Goal: Task Accomplishment & Management: Manage account settings

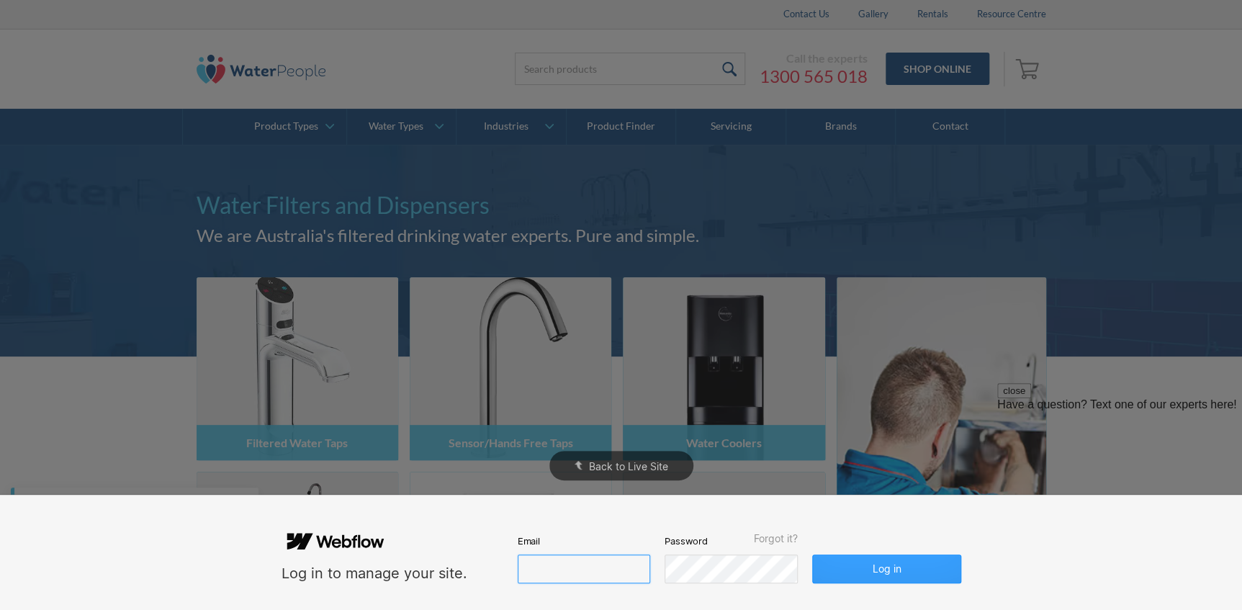
type input "john@waterpeople.com.au"
click at [846, 561] on button "Log in" at bounding box center [886, 568] width 148 height 29
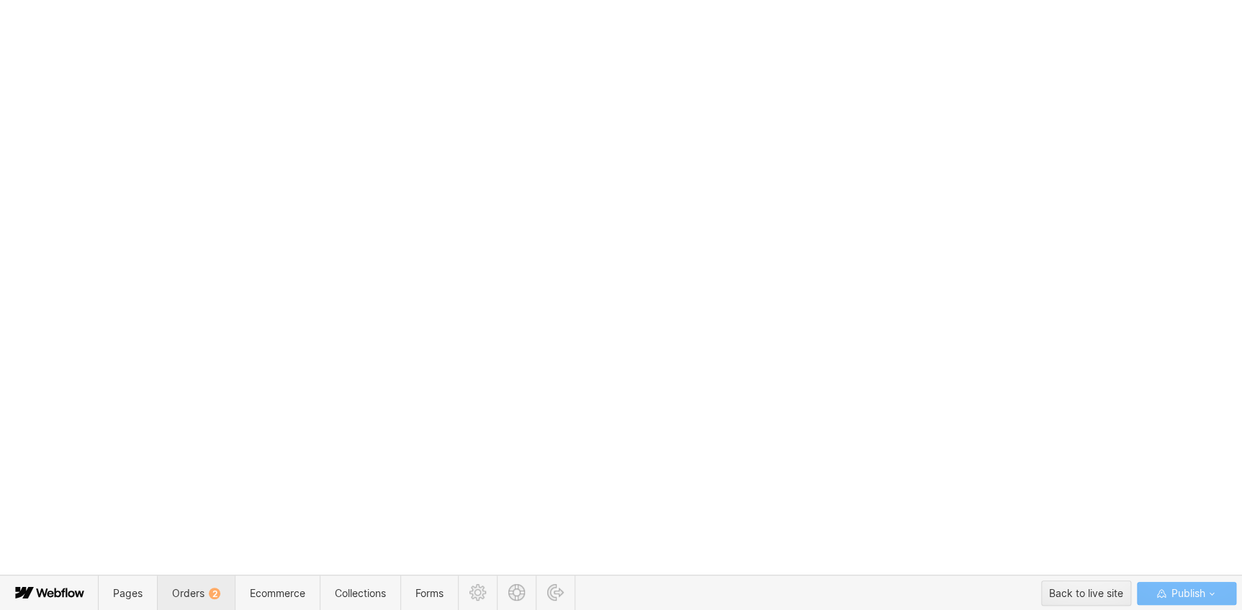
click at [184, 592] on span "Orders 2" at bounding box center [196, 593] width 48 height 12
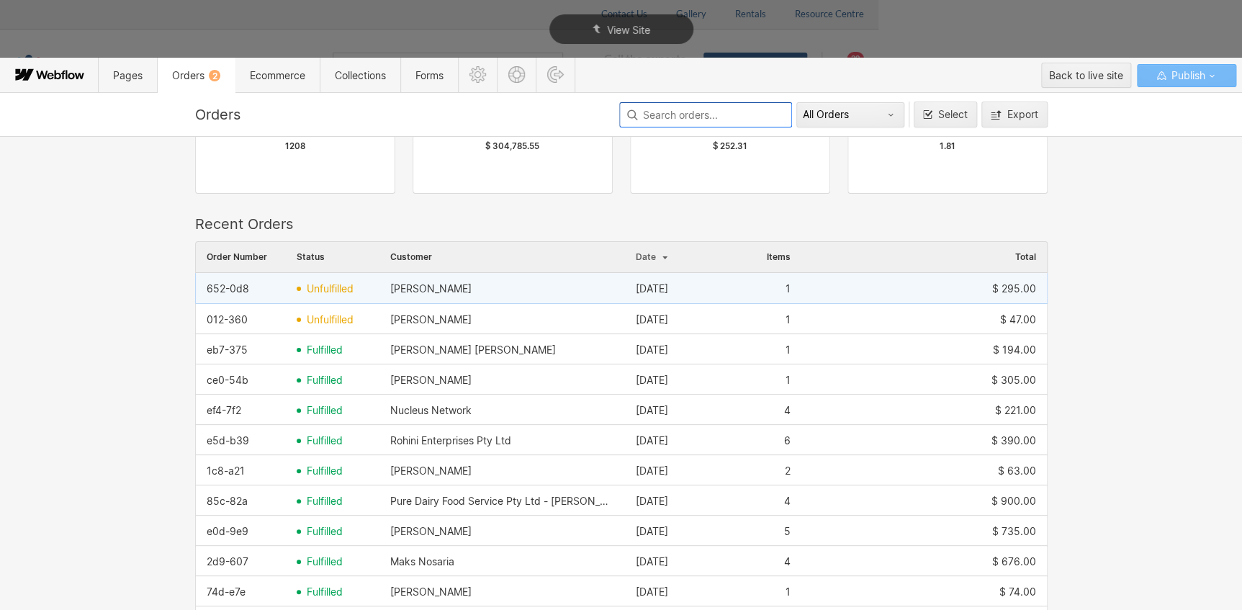
scroll to position [130, 0]
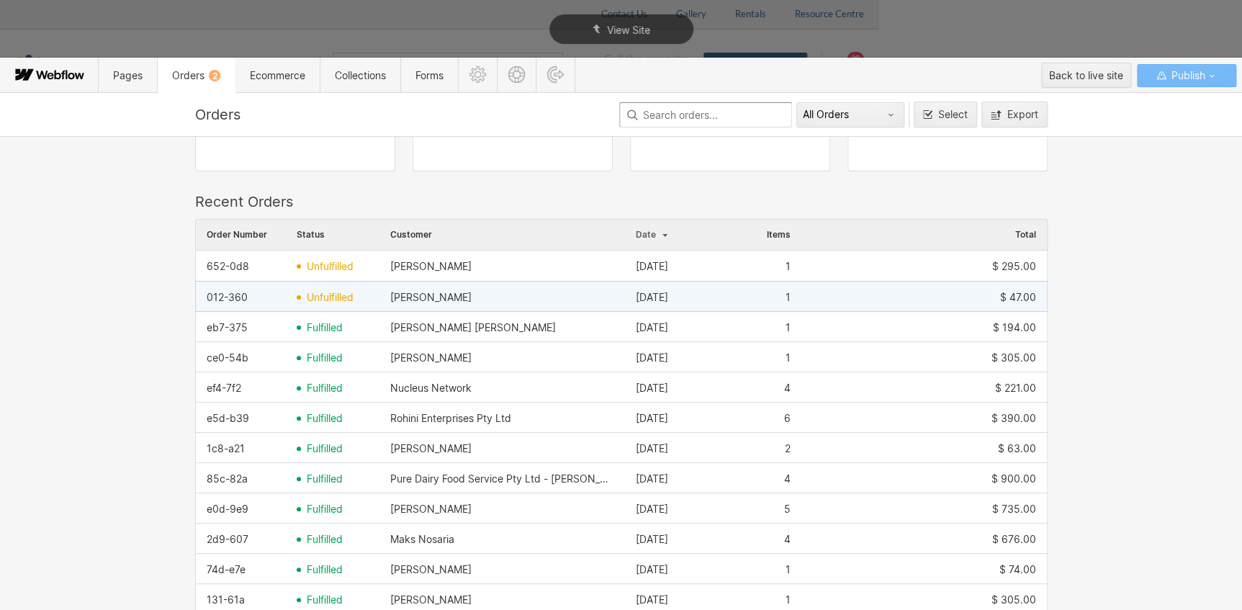
click at [307, 295] on span "unfulfilled" at bounding box center [330, 298] width 47 height 12
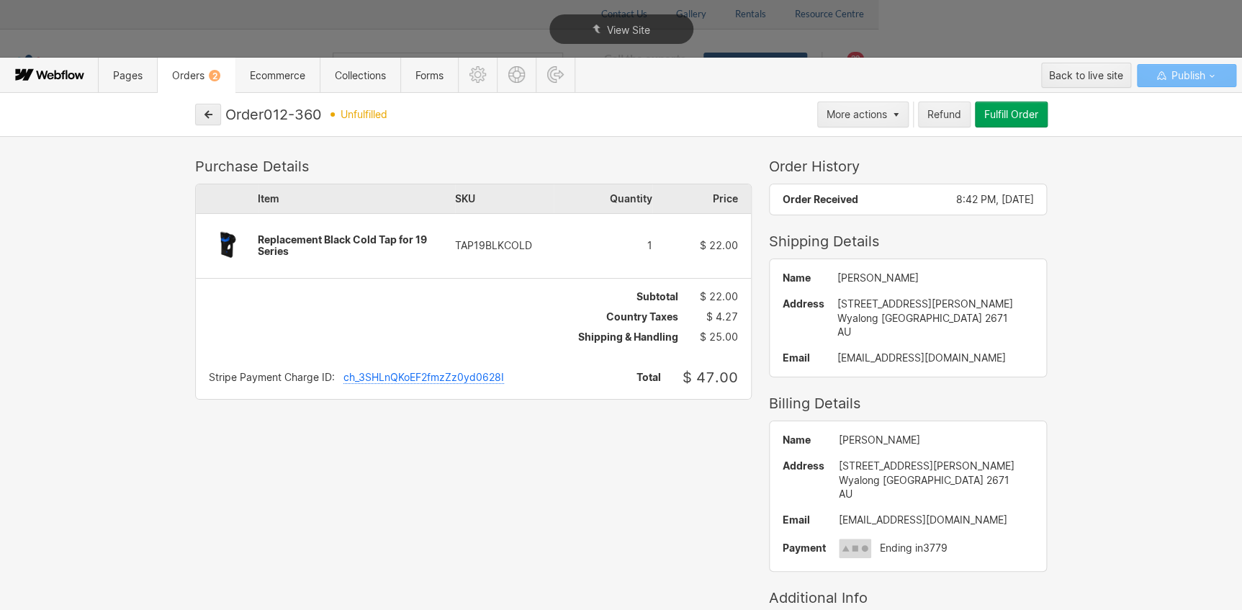
drag, startPoint x: 536, startPoint y: 240, endPoint x: 410, endPoint y: 242, distance: 126.0
click at [410, 242] on div "Item SKU Quantity Price Replacement Black Cold Tap for 19 Series TAP19BLKCOLD 1…" at bounding box center [473, 231] width 555 height 94
drag, startPoint x: 445, startPoint y: 243, endPoint x: 516, endPoint y: 242, distance: 71.3
click at [516, 242] on div "TAP19BLKCOLD" at bounding box center [504, 246] width 99 height 12
drag, startPoint x: 520, startPoint y: 242, endPoint x: 438, endPoint y: 243, distance: 81.3
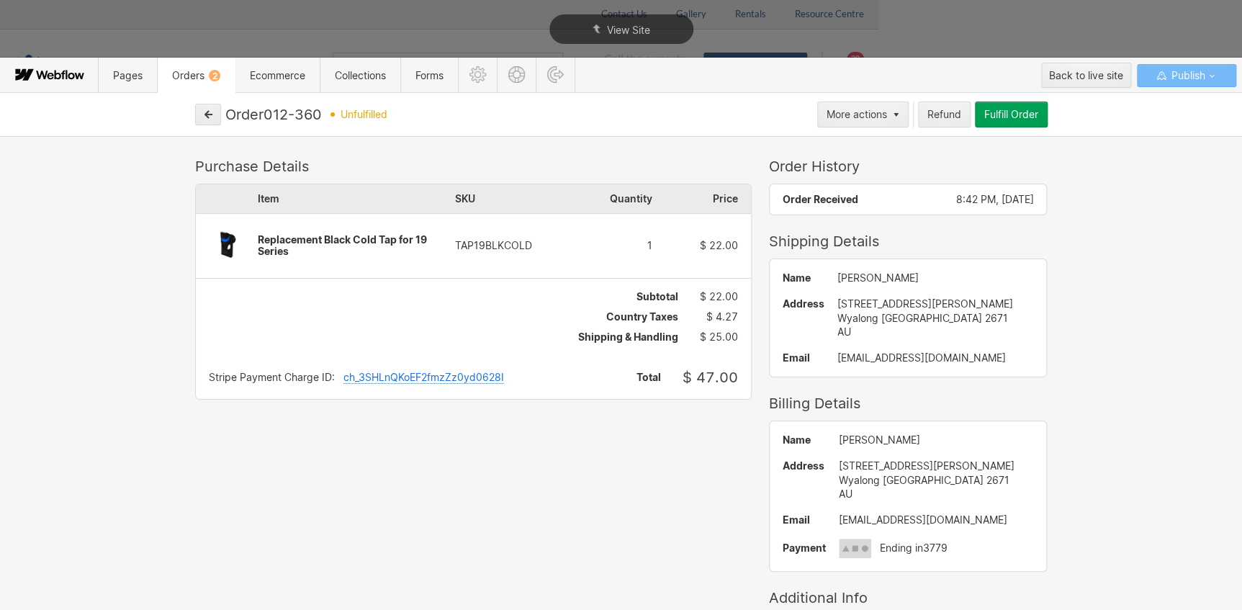
click at [438, 243] on div "Item SKU Quantity Price Replacement Black Cold Tap for 19 Series TAP19BLKCOLD 1…" at bounding box center [473, 231] width 555 height 94
drag, startPoint x: 444, startPoint y: 240, endPoint x: 500, endPoint y: 244, distance: 56.3
click at [500, 244] on div "TAP19BLKCOLD" at bounding box center [504, 246] width 99 height 12
drag, startPoint x: 912, startPoint y: 347, endPoint x: 806, endPoint y: 356, distance: 106.2
click at [806, 356] on div "Name Amy-lee Cattle Address 199 Neeld St Wyalong NSW 2671 AU Email tolora@y7mai…" at bounding box center [907, 317] width 277 height 117
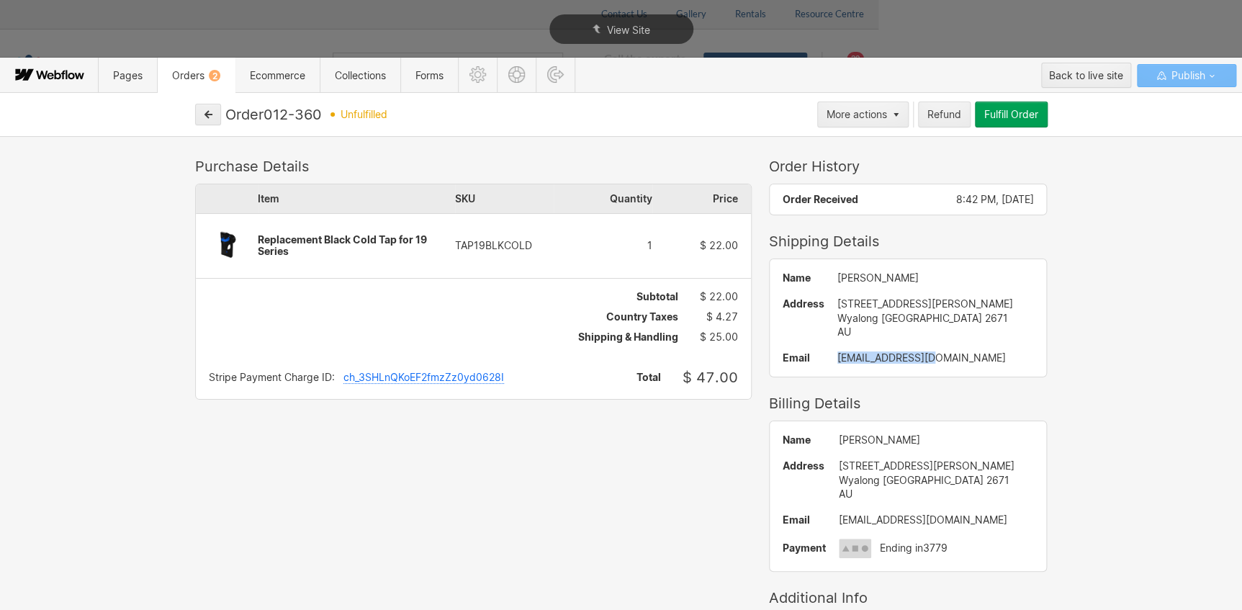
copy div "tolora@y7mail.com"
drag, startPoint x: 327, startPoint y: 109, endPoint x: 266, endPoint y: 110, distance: 61.9
click at [265, 110] on div "Order 012-360 unfulfilled" at bounding box center [518, 114] width 587 height 17
drag, startPoint x: 990, startPoint y: 119, endPoint x: 926, endPoint y: 179, distance: 87.1
click at [990, 119] on button "Fulfill Order" at bounding box center [1011, 114] width 73 height 26
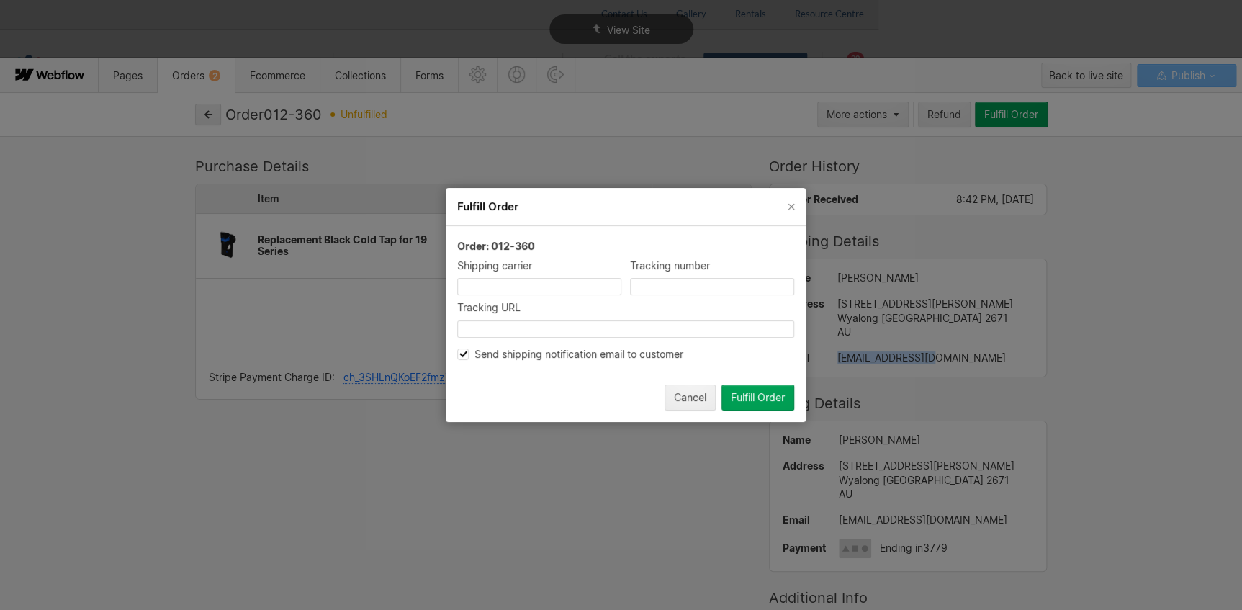
click at [747, 395] on div "Fulfill Order" at bounding box center [758, 398] width 54 height 12
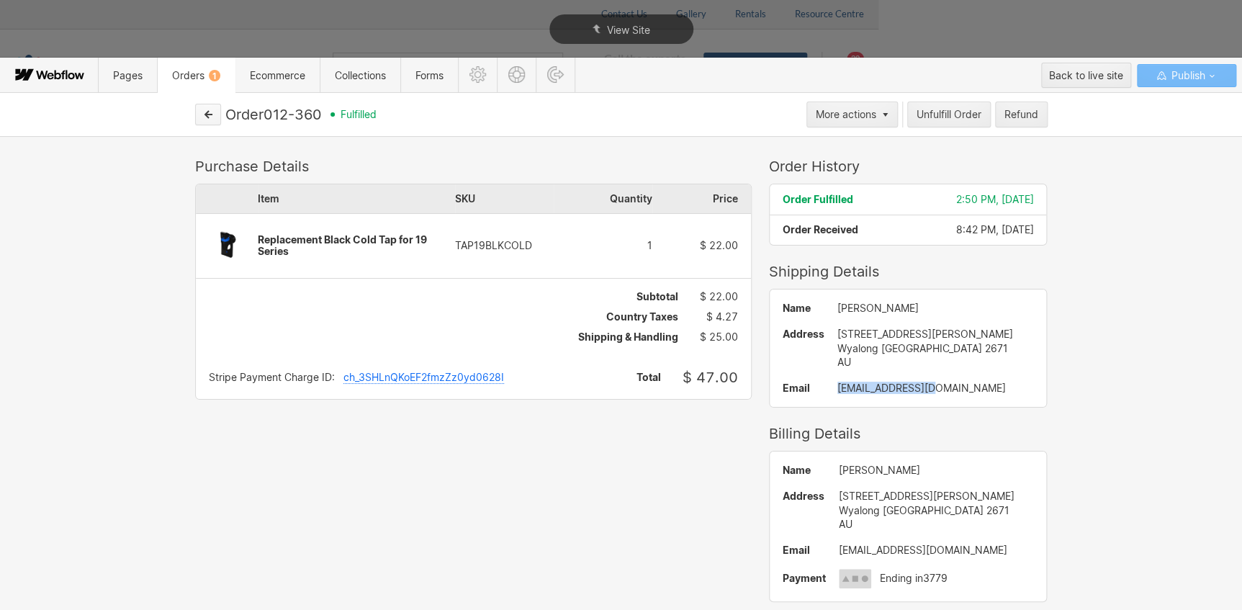
click at [206, 114] on icon "button" at bounding box center [208, 114] width 7 height 7
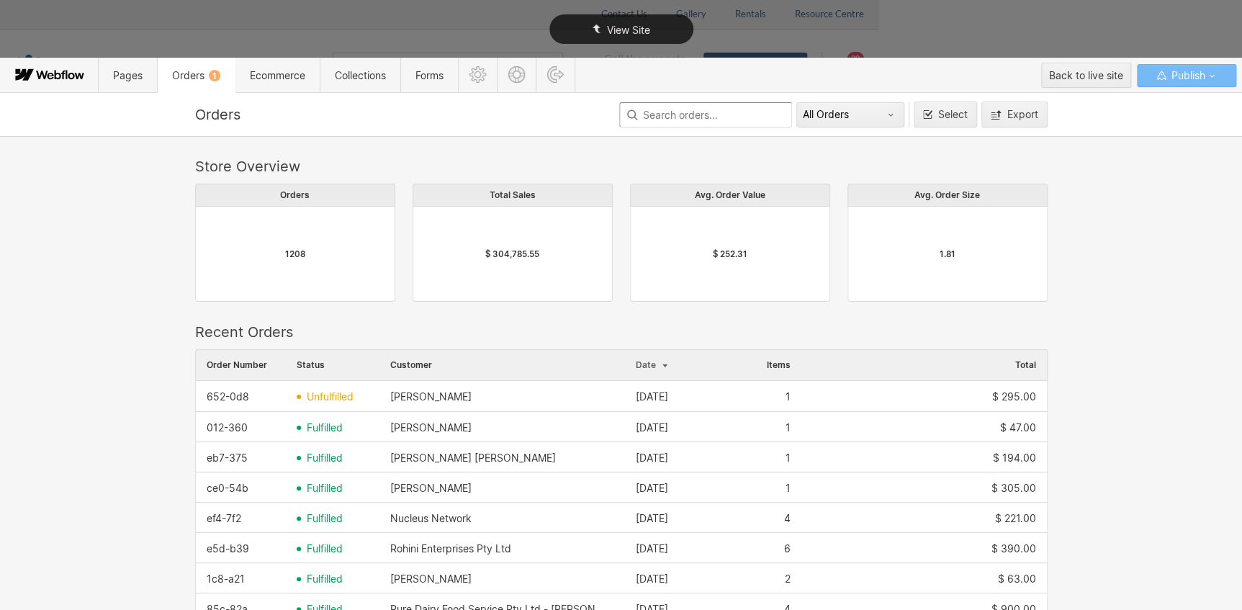
scroll to position [386, 0]
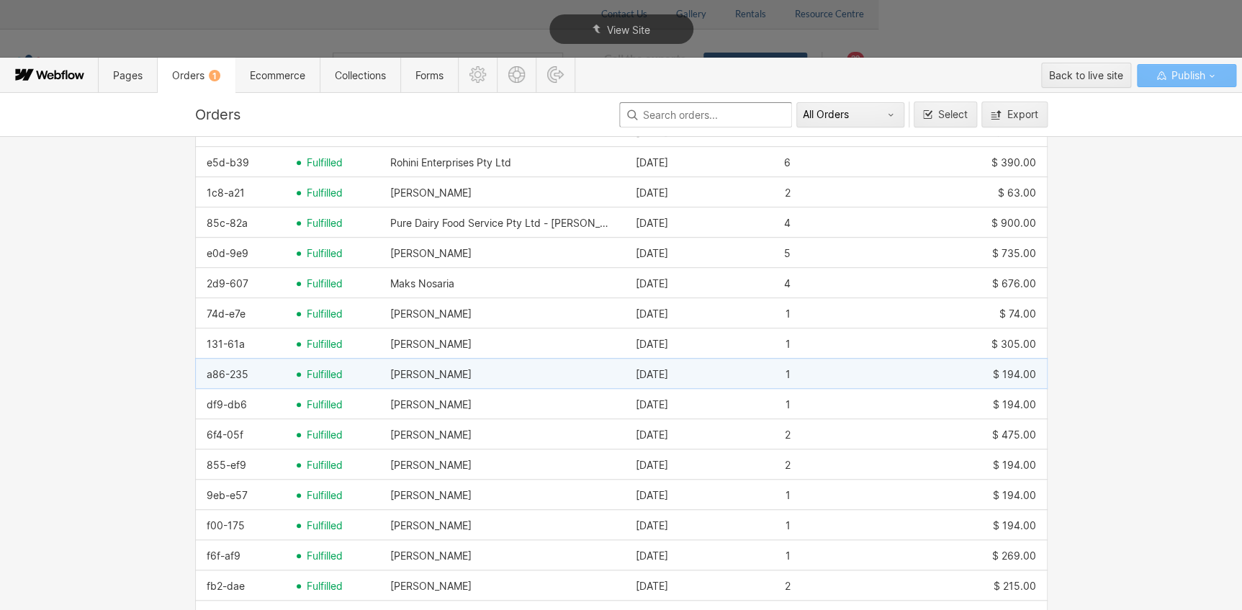
click at [248, 370] on div "a86-235" at bounding box center [241, 374] width 90 height 23
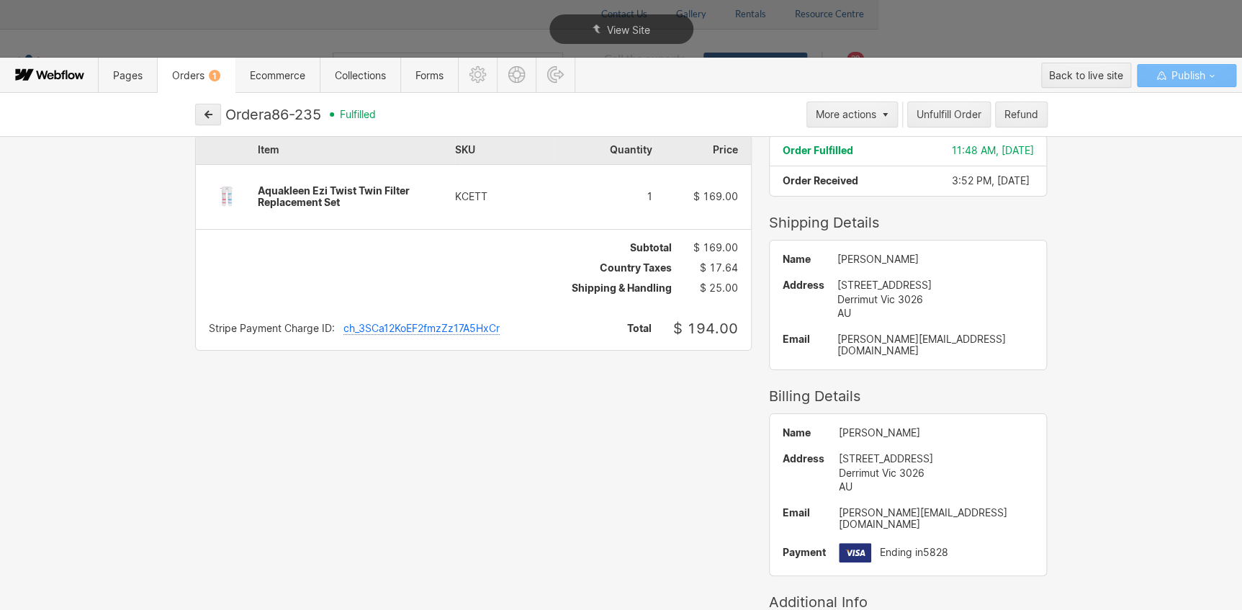
scroll to position [0, 0]
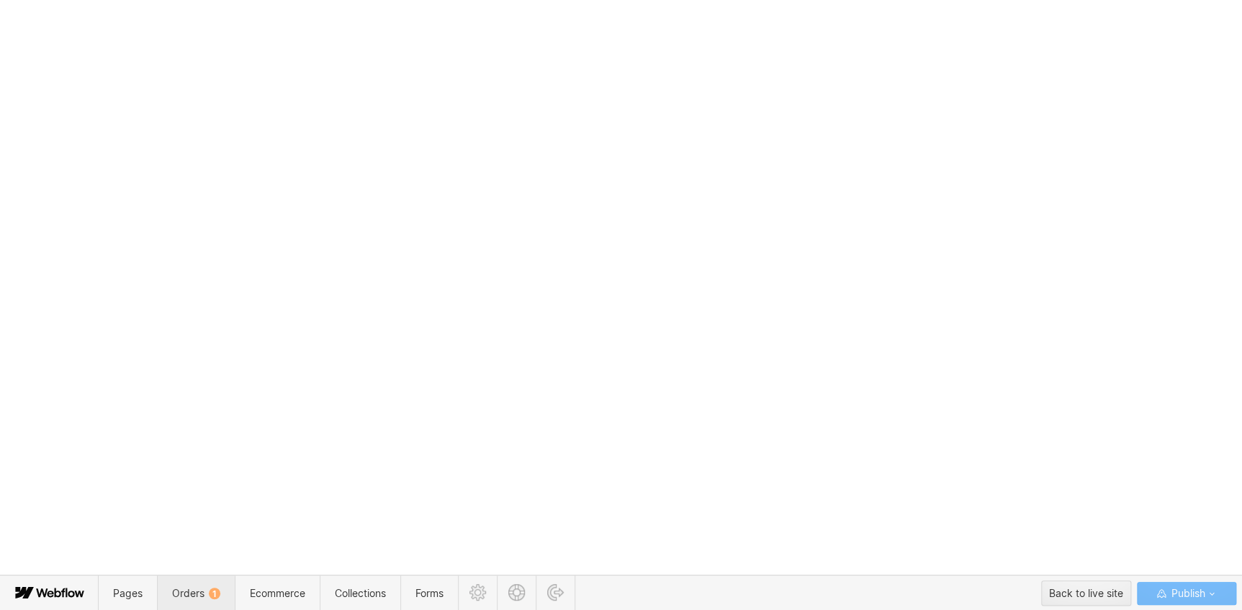
click at [181, 589] on span "Orders 1" at bounding box center [196, 593] width 48 height 12
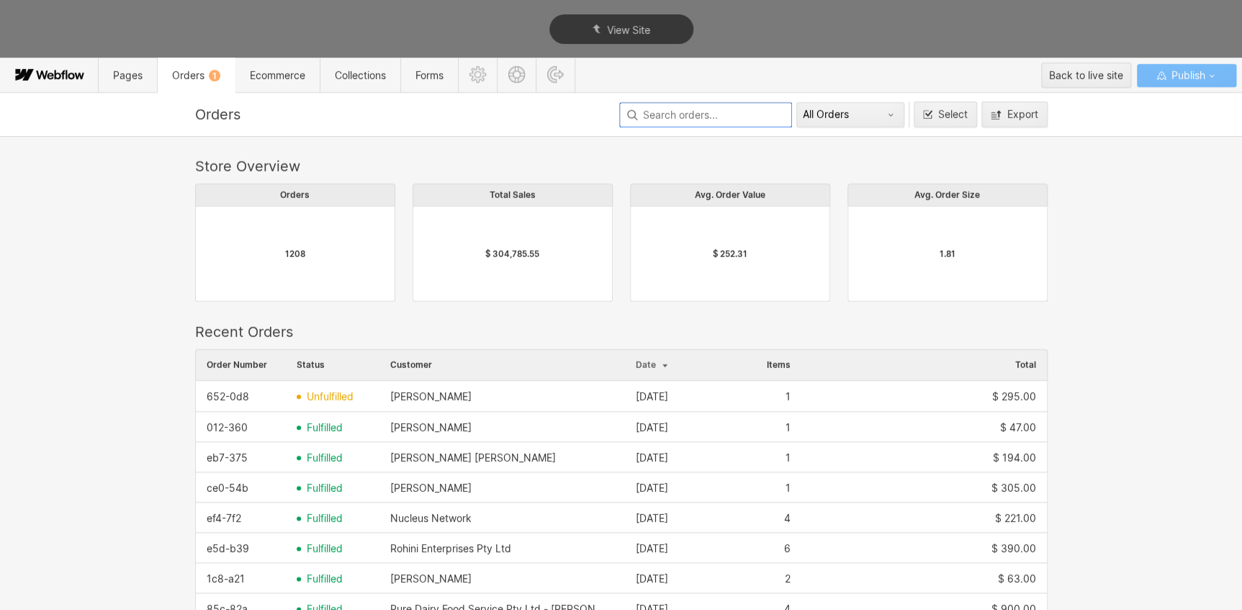
scroll to position [777, 842]
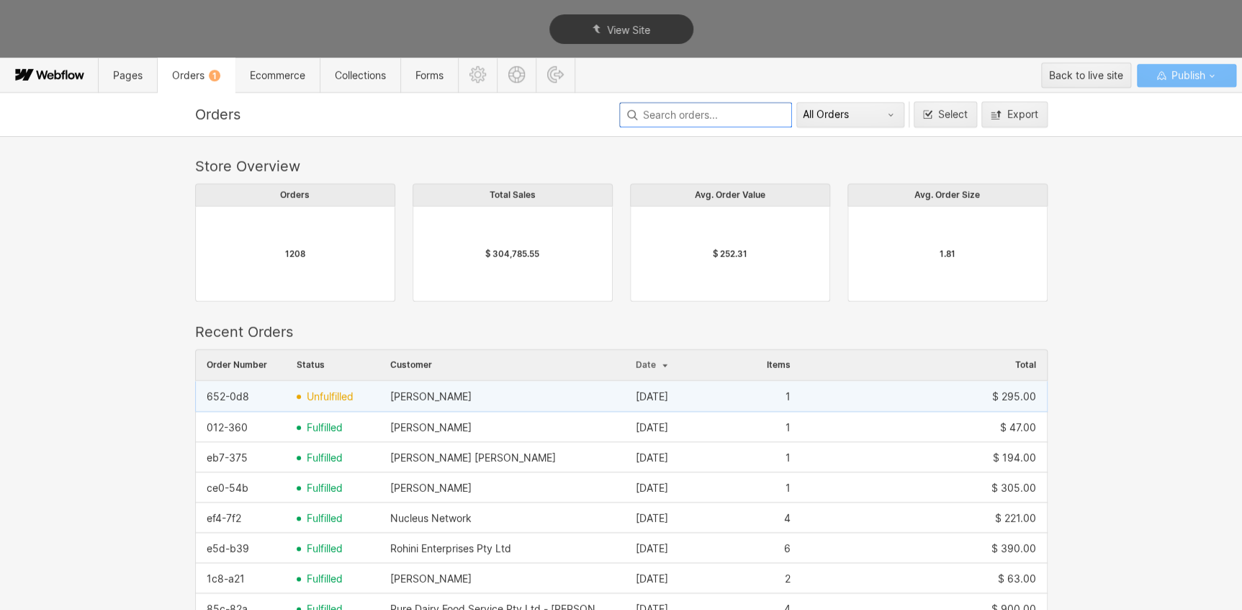
click at [334, 392] on span "unfulfilled" at bounding box center [330, 397] width 47 height 12
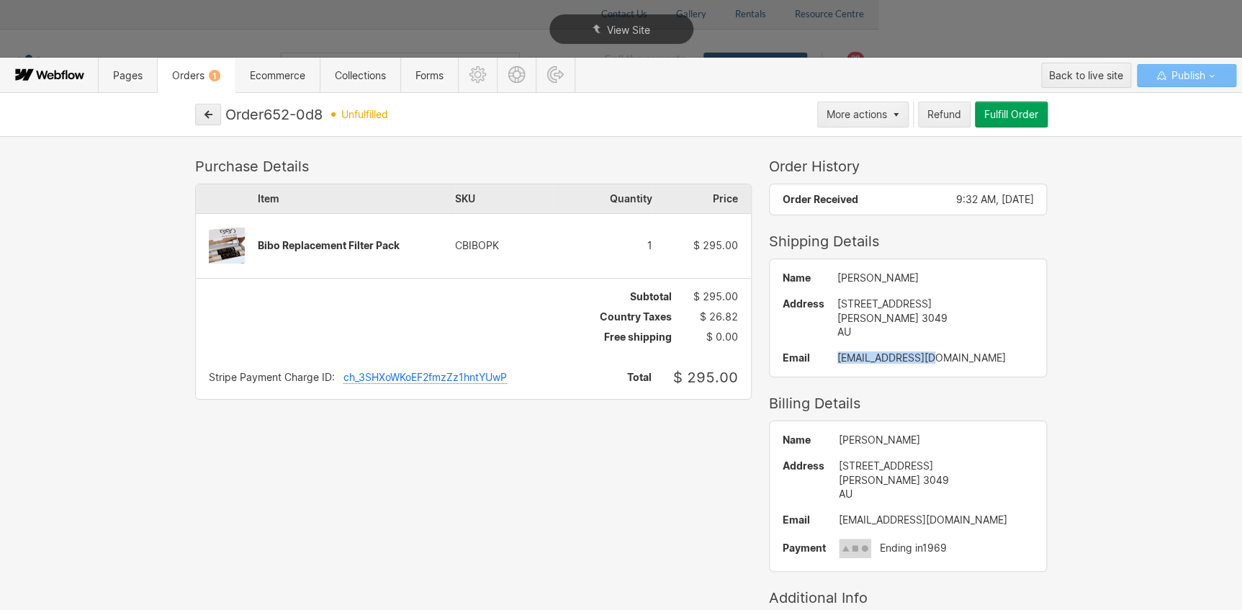
drag, startPoint x: 910, startPoint y: 361, endPoint x: 805, endPoint y: 356, distance: 104.5
click at [805, 356] on div "Name [PERSON_NAME] Address [STREET_ADDRESS][PERSON_NAME] Email [EMAIL_ADDRESS][…" at bounding box center [907, 317] width 277 height 117
copy div "[EMAIL_ADDRESS][DOMAIN_NAME]"
drag, startPoint x: 1018, startPoint y: 114, endPoint x: 977, endPoint y: 146, distance: 52.3
click at [1018, 114] on div "Fulfill Order" at bounding box center [1011, 115] width 54 height 12
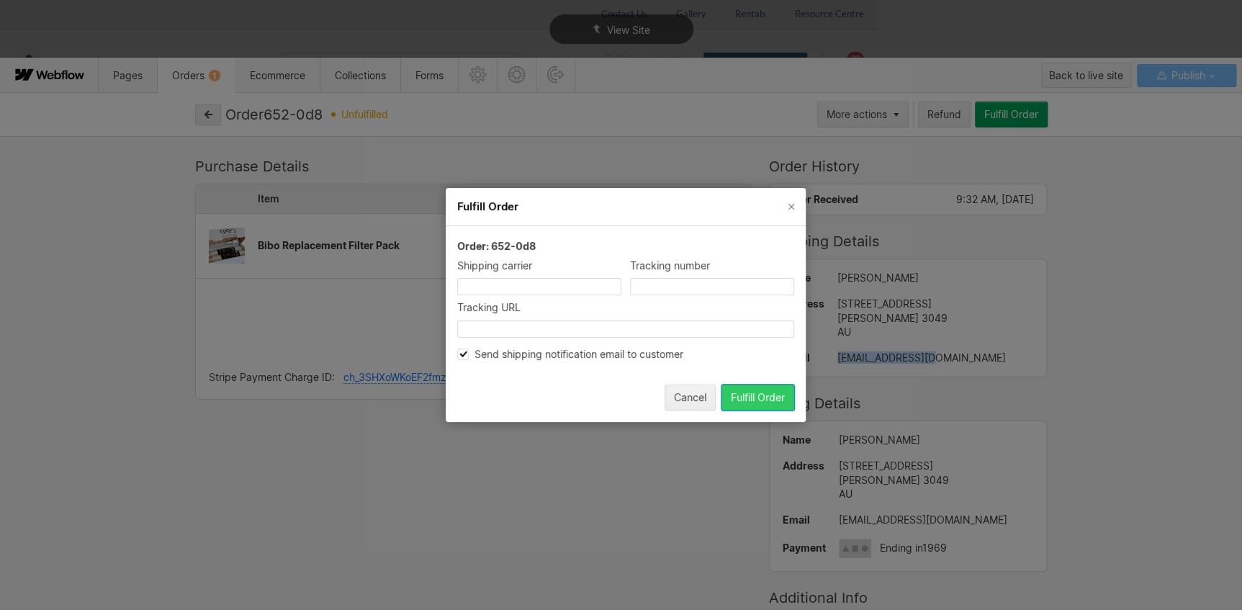
click at [761, 392] on div "Fulfill Order" at bounding box center [758, 398] width 54 height 12
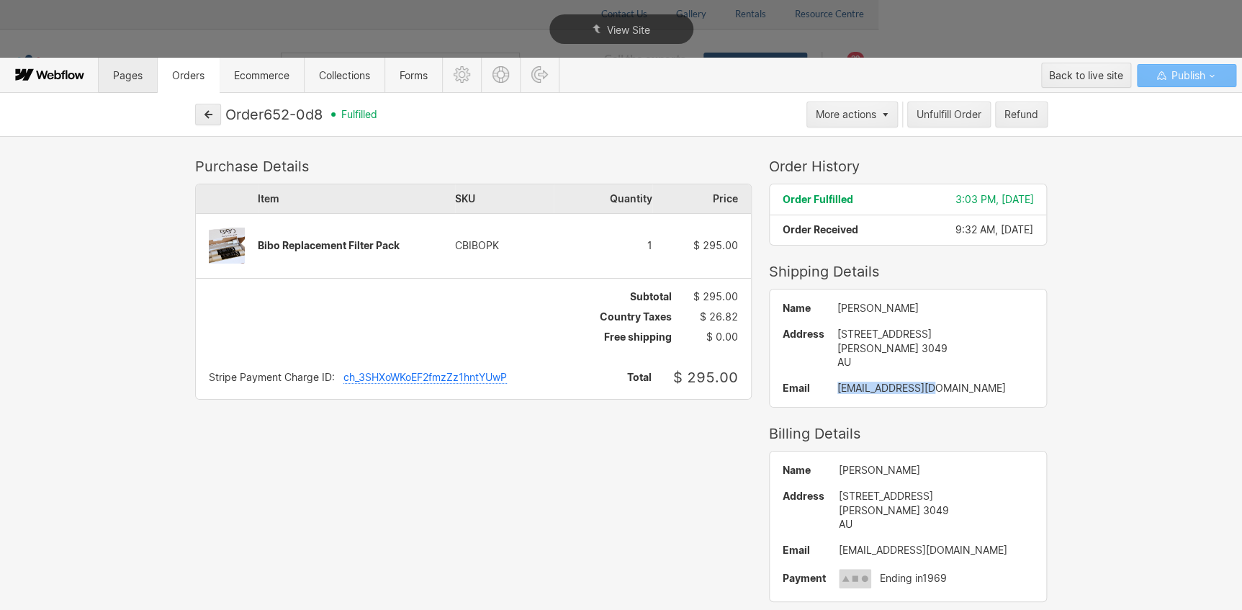
click at [117, 72] on span "Pages" at bounding box center [128, 75] width 30 height 12
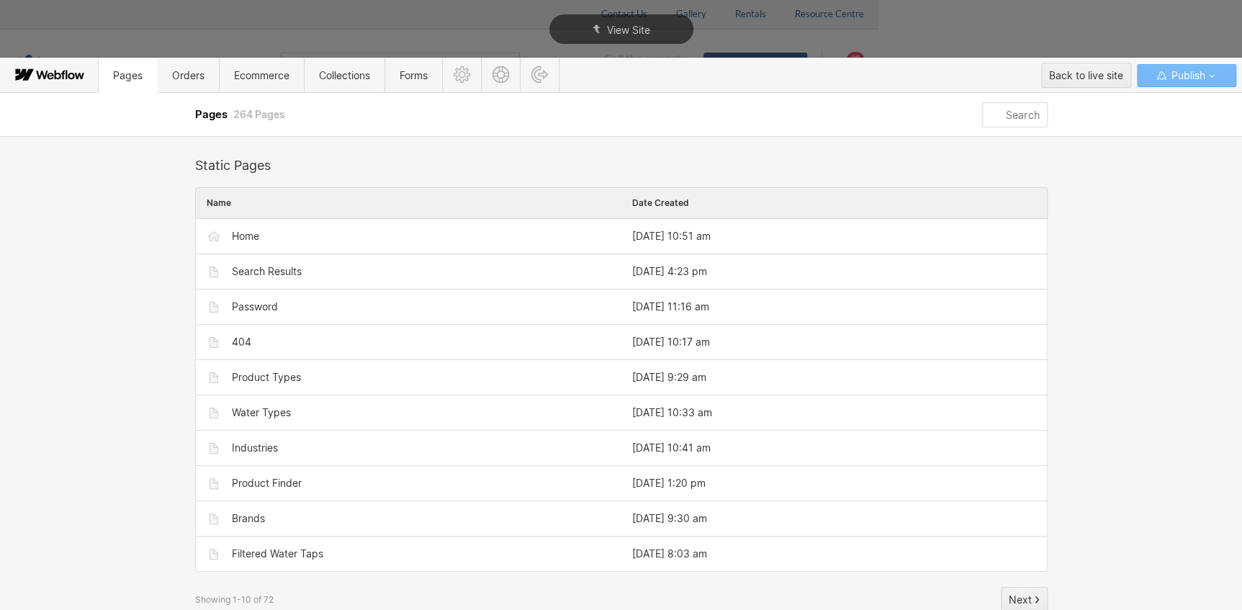
click at [1038, 120] on input "text" at bounding box center [1014, 114] width 65 height 25
paste input "a86-235"
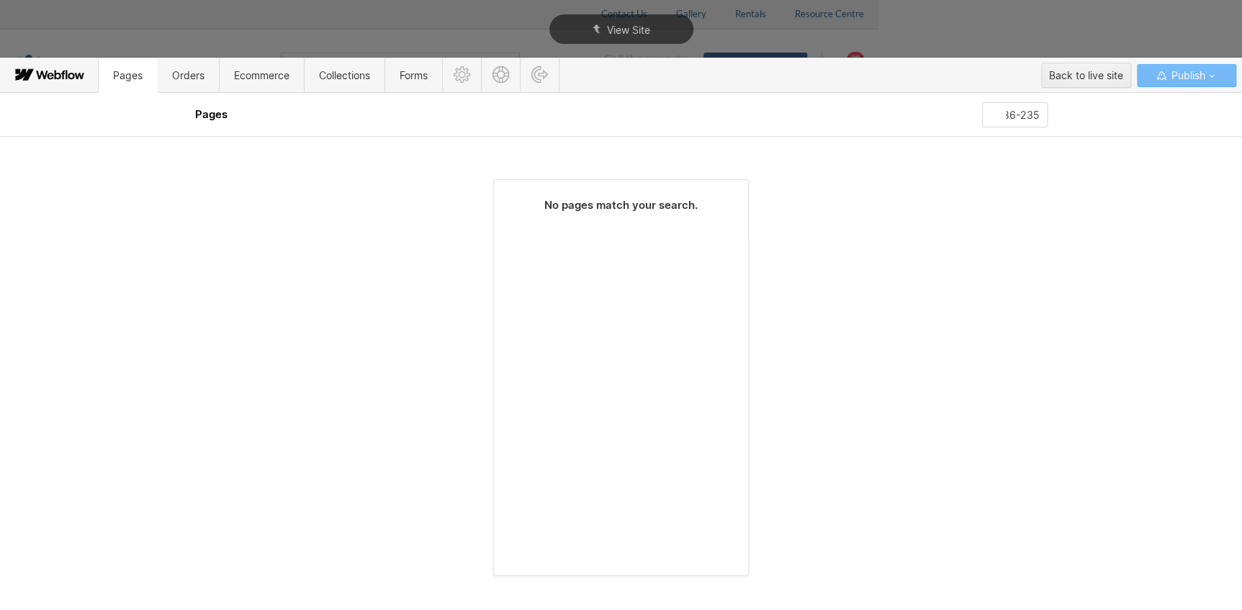
type input "a86-235"
click at [114, 65] on span "Pages" at bounding box center [128, 75] width 58 height 35
click at [80, 80] on icon at bounding box center [51, 75] width 78 height 29
click at [1125, 23] on div "View Site" at bounding box center [621, 29] width 1242 height 58
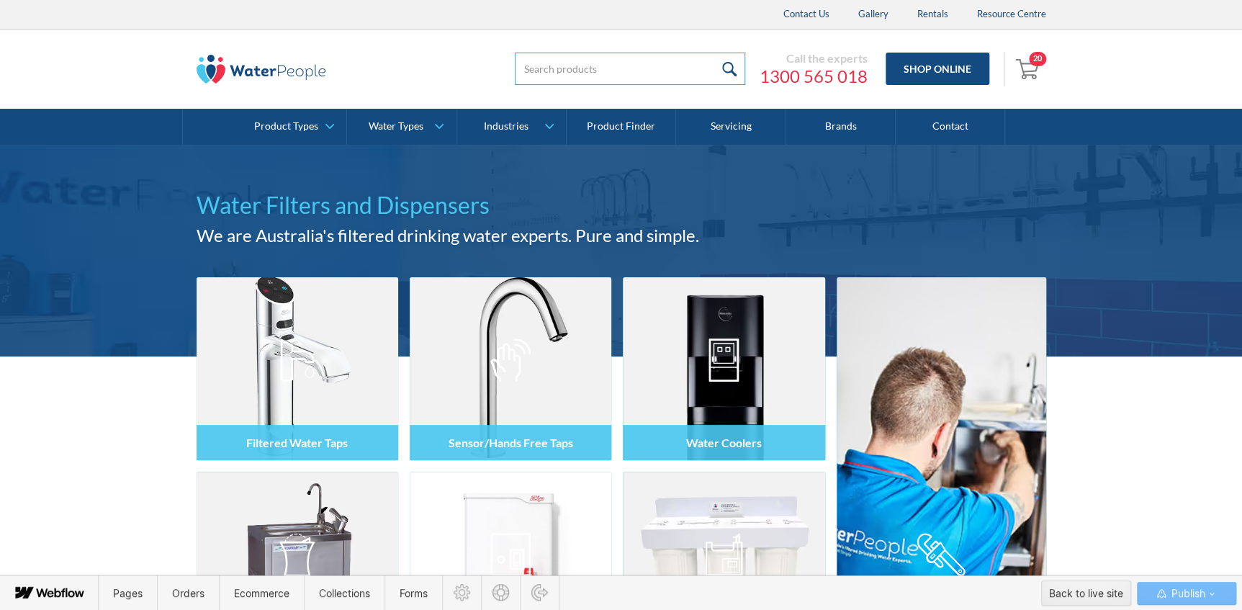
click at [666, 62] on input "search" at bounding box center [630, 69] width 230 height 32
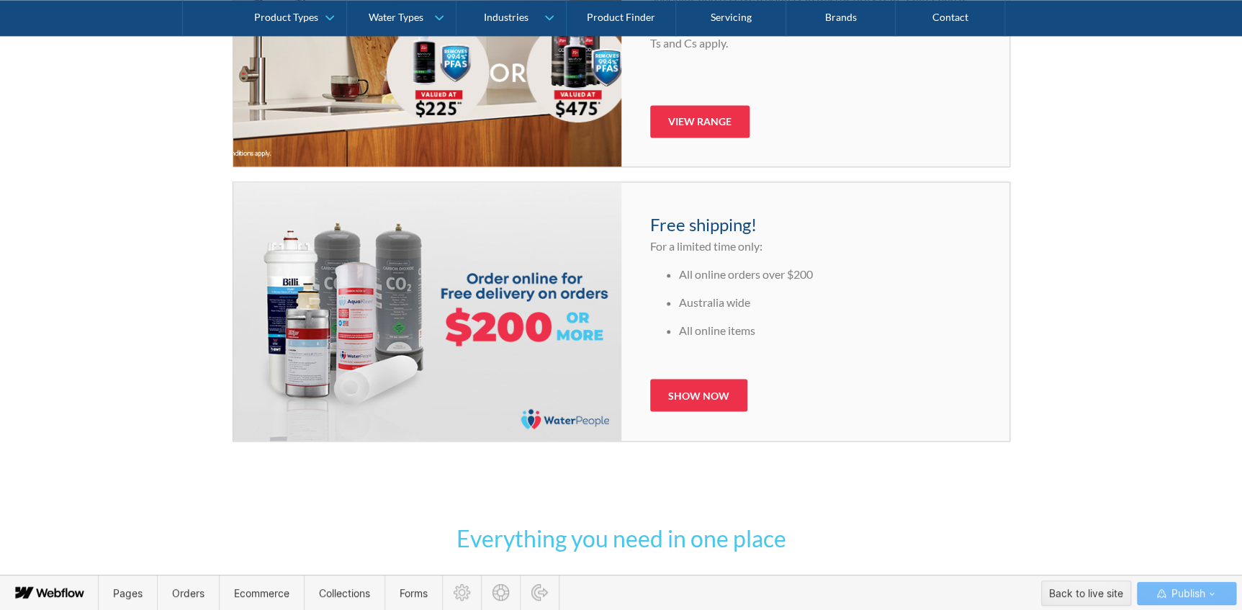
scroll to position [1236, 0]
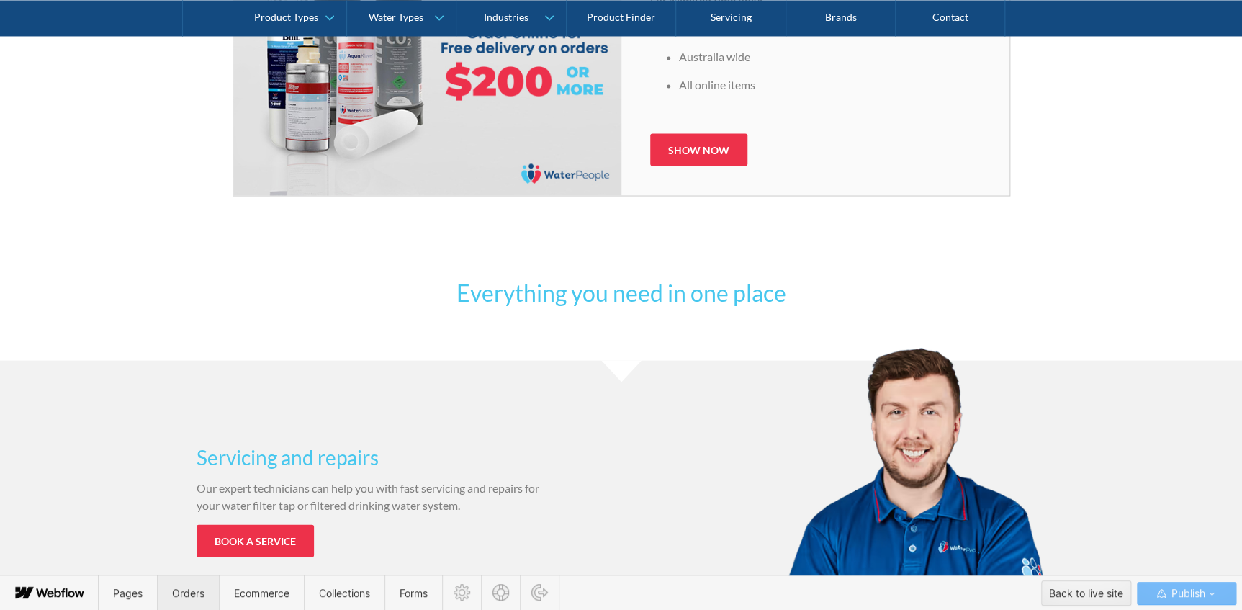
click at [174, 591] on span "Orders" at bounding box center [188, 593] width 32 height 12
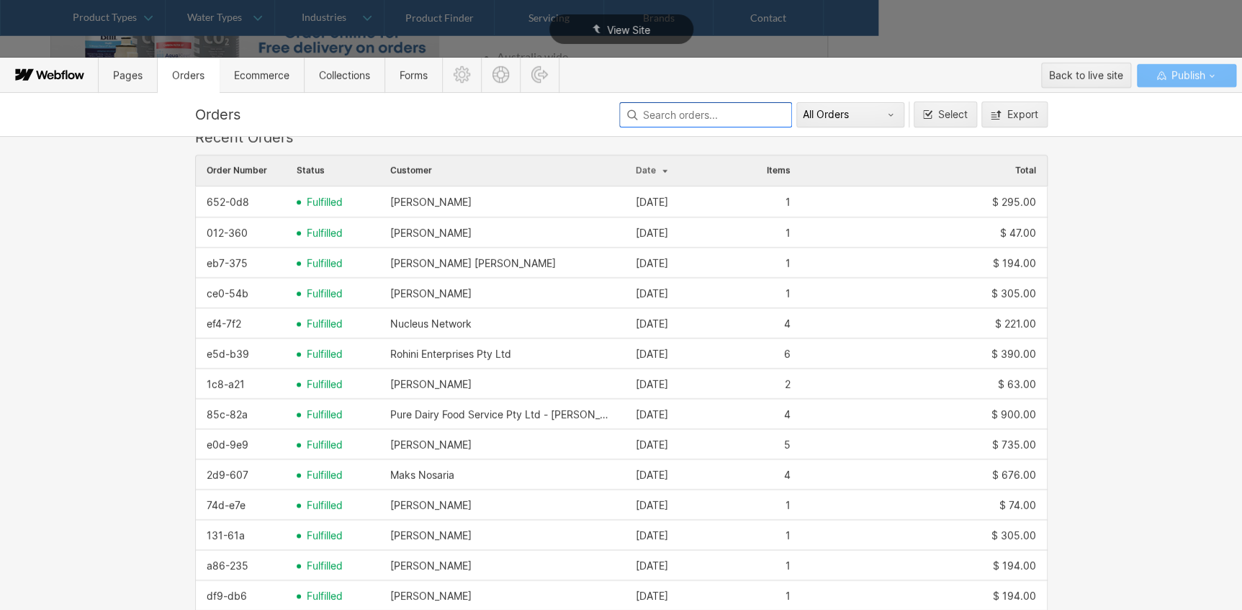
scroll to position [196, 0]
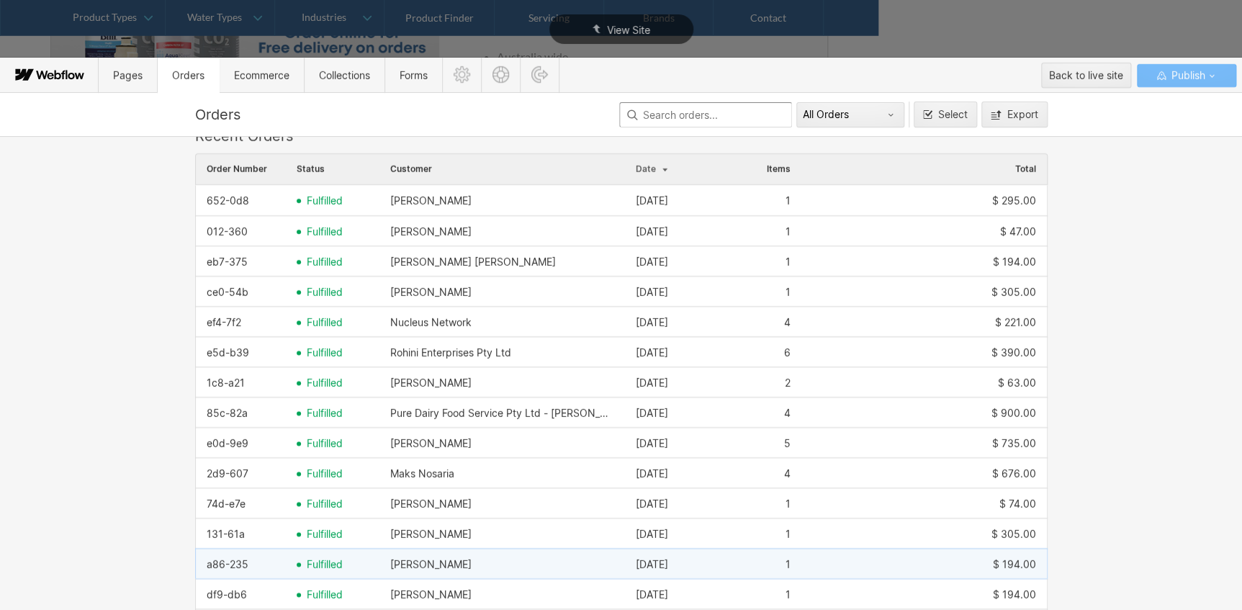
click at [315, 562] on span "fulfilled" at bounding box center [325, 565] width 36 height 12
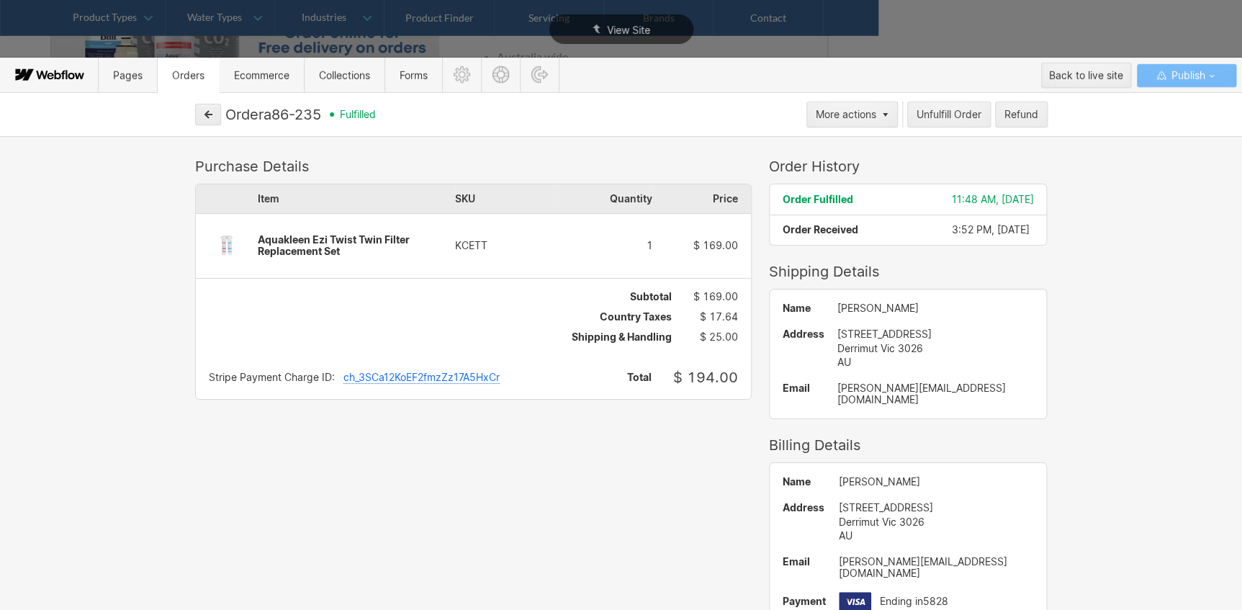
click at [315, 562] on div "Purchase Details Item SKU Quantity Price Aquakleen Ezi Twist Twin Filter Replac…" at bounding box center [621, 445] width 864 height 574
click at [131, 438] on div "Purchase Details Item SKU Quantity Price Aquakleen Ezi Twist Twin Filter Replac…" at bounding box center [621, 373] width 1242 height 474
